Goal: Download file/media

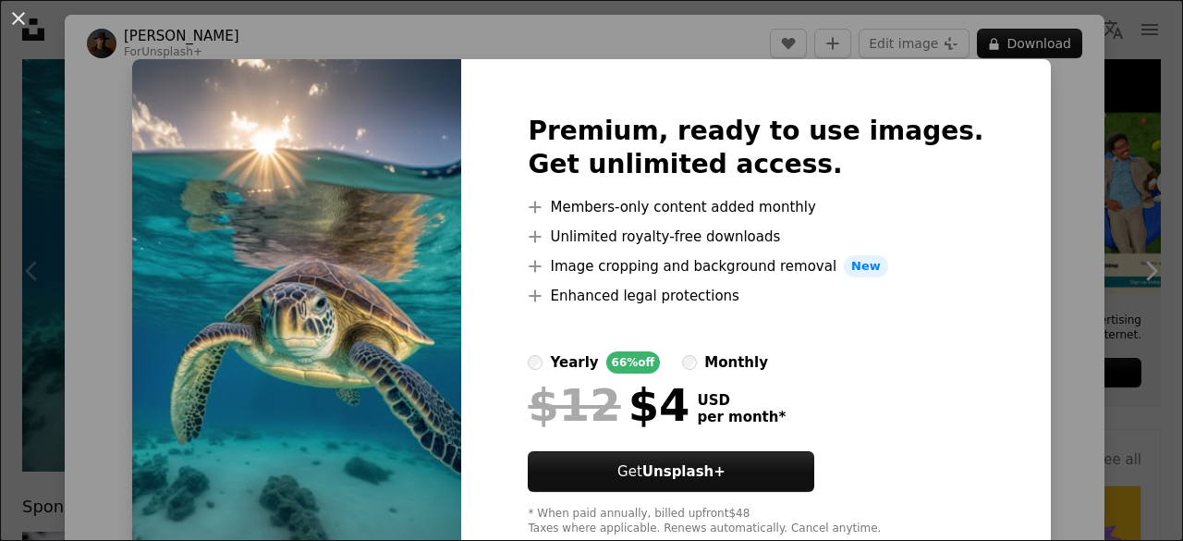
scroll to position [52, 0]
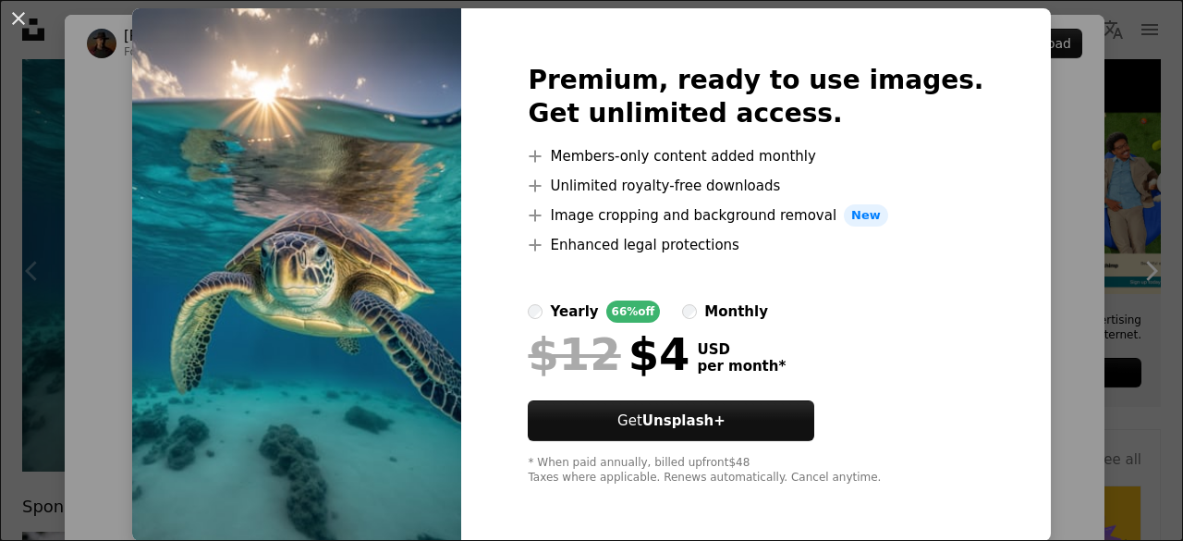
click at [1022, 234] on div "An X shape Premium, ready to use images. Get unlimited access. A plus sign Memb…" at bounding box center [591, 270] width 1183 height 541
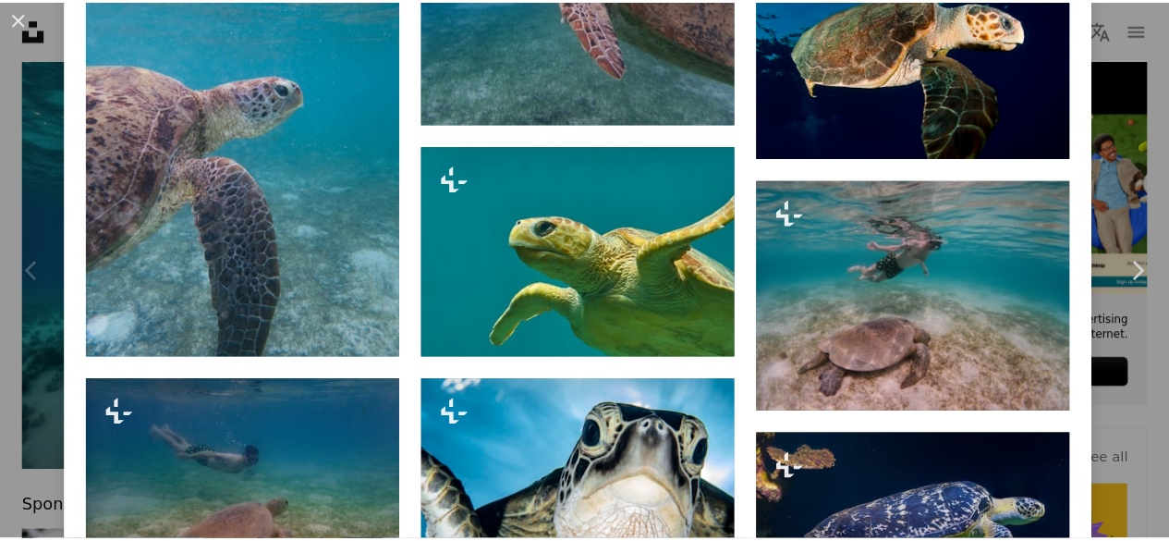
scroll to position [1260, 0]
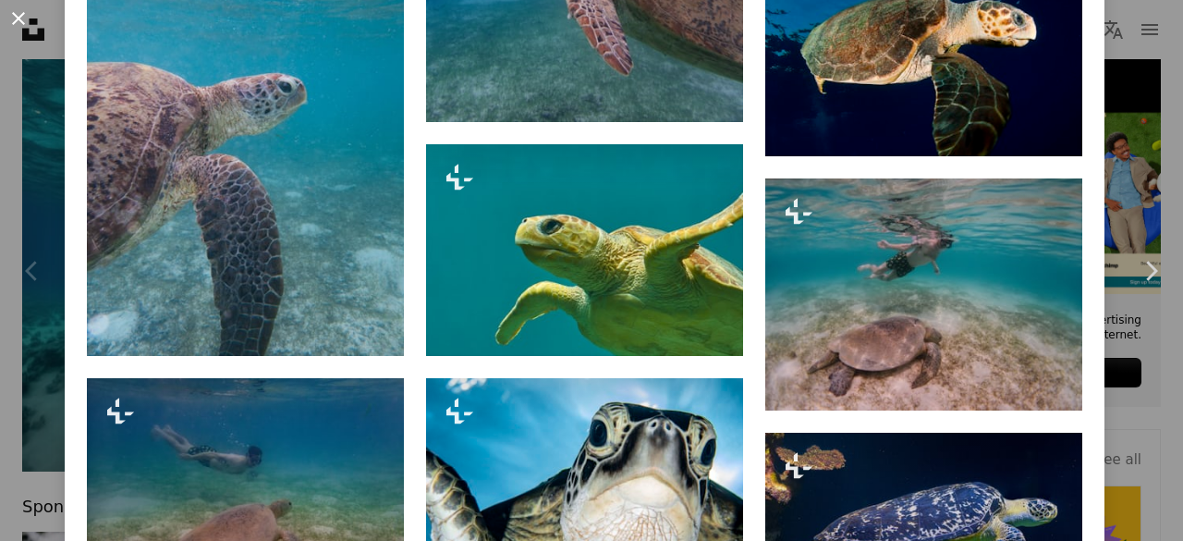
click at [13, 21] on button "An X shape" at bounding box center [18, 18] width 22 height 22
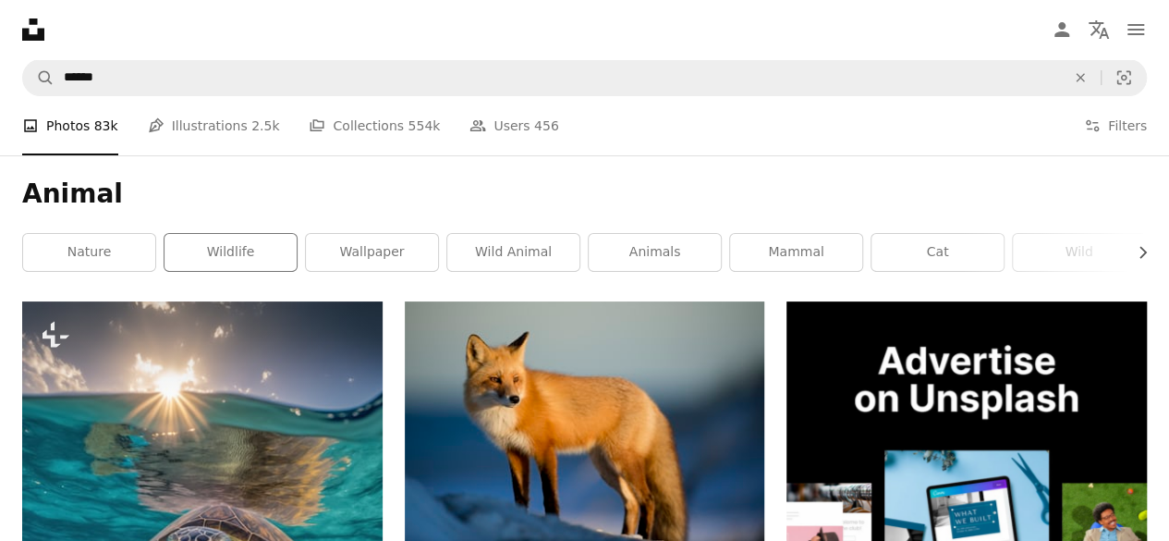
scroll to position [1, 0]
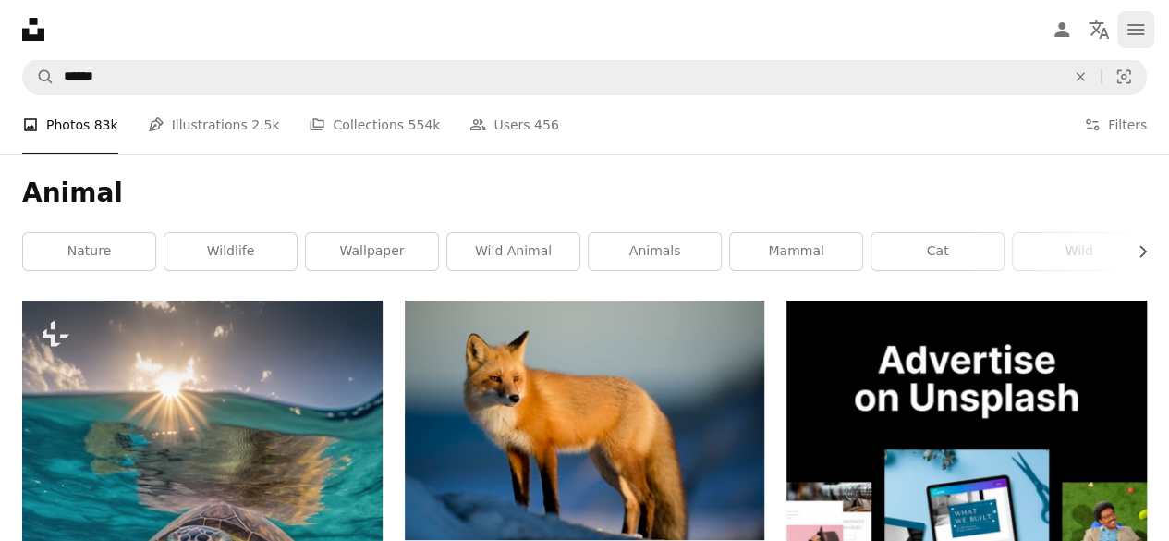
click at [1128, 23] on icon "navigation menu" at bounding box center [1136, 29] width 22 height 22
click at [26, 21] on icon "Unsplash logo Unsplash Home" at bounding box center [33, 29] width 37 height 37
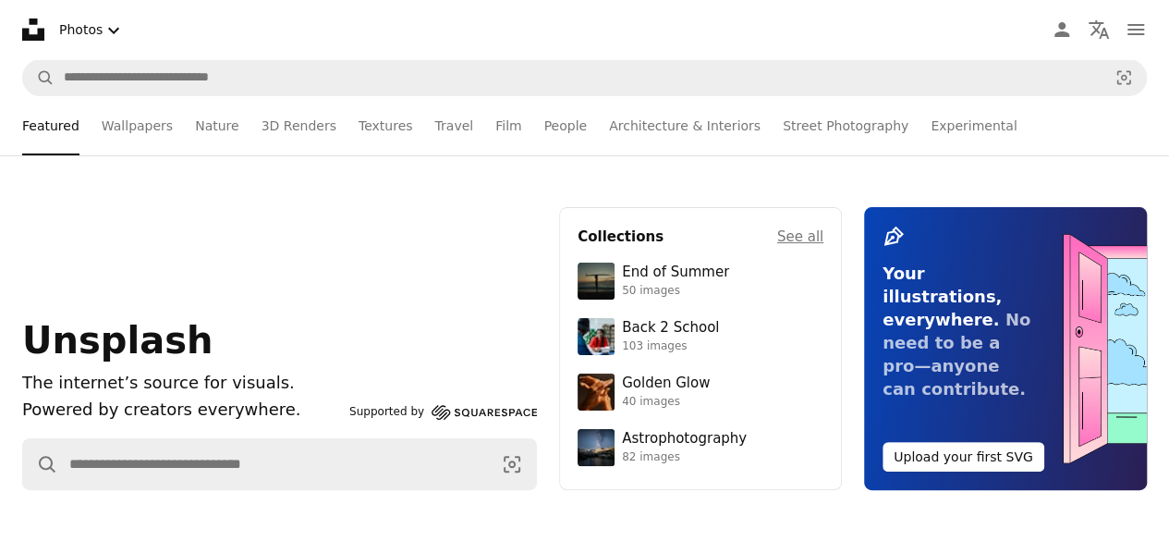
click at [26, 21] on icon "Unsplash logo Unsplash Home" at bounding box center [33, 29] width 37 height 37
click at [79, 370] on h1 "The internet’s source for visuals." at bounding box center [182, 383] width 320 height 27
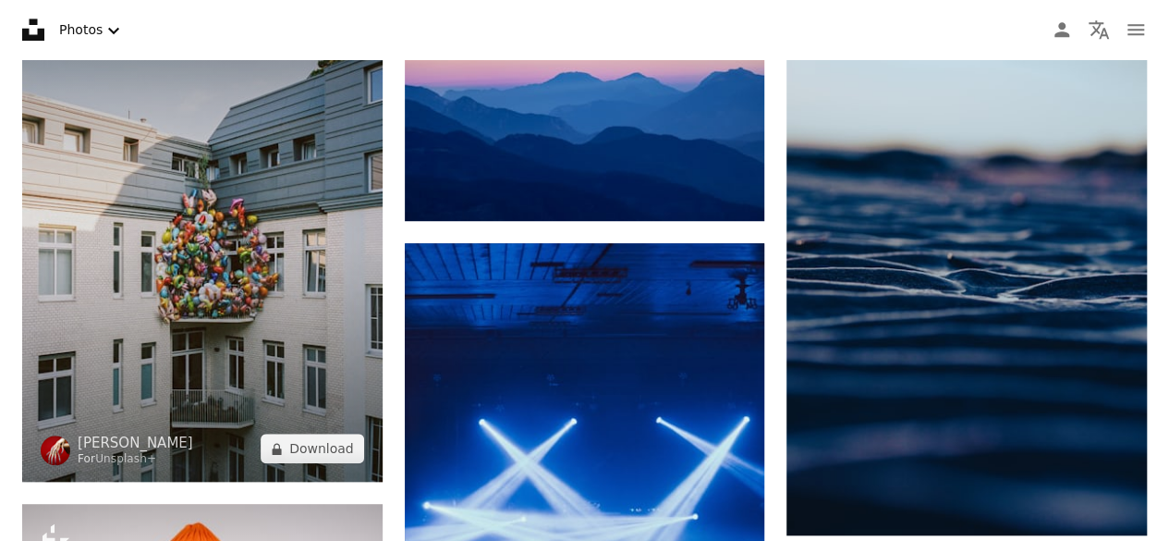
scroll to position [548, 0]
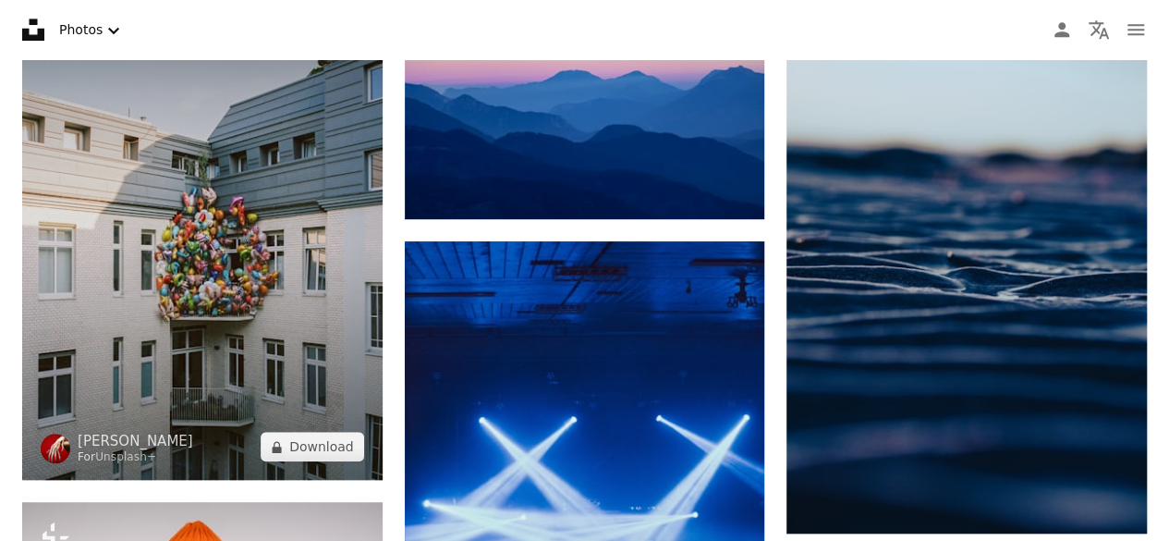
click at [83, 360] on img at bounding box center [202, 237] width 360 height 486
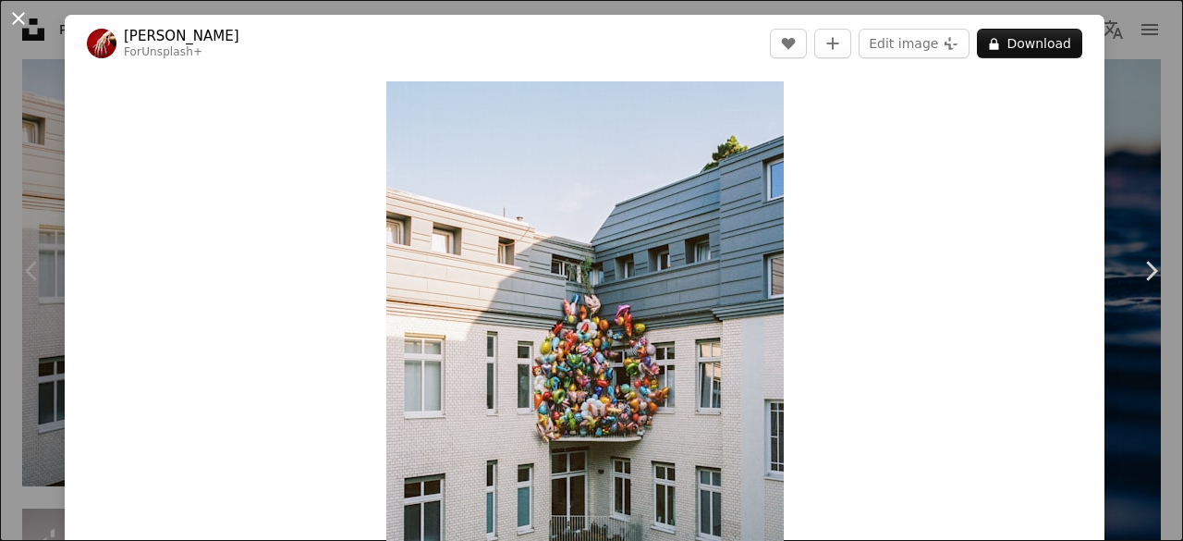
click at [21, 20] on button "An X shape" at bounding box center [18, 18] width 22 height 22
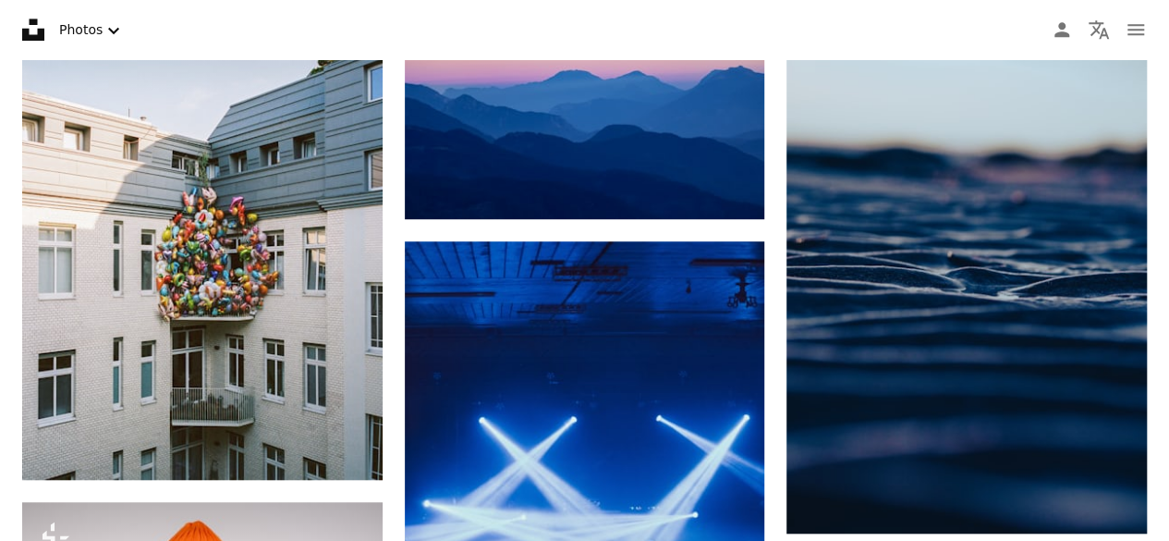
click at [21, 20] on icon "Unsplash logo Unsplash Home" at bounding box center [33, 29] width 37 height 37
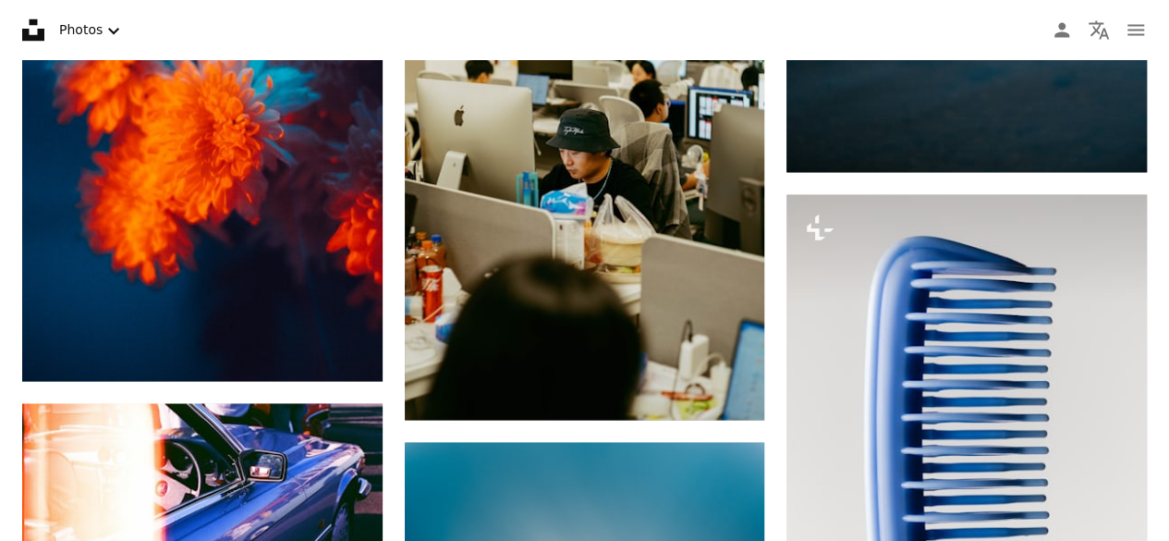
scroll to position [1476, 0]
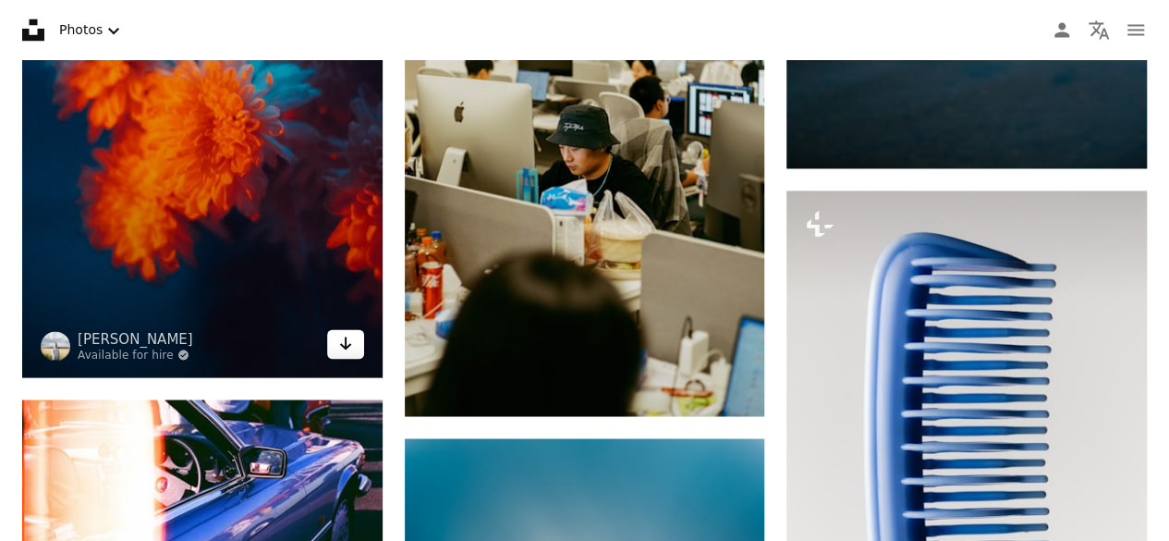
click at [351, 345] on icon "Arrow pointing down" at bounding box center [345, 343] width 15 height 22
